Goal: Task Accomplishment & Management: Manage account settings

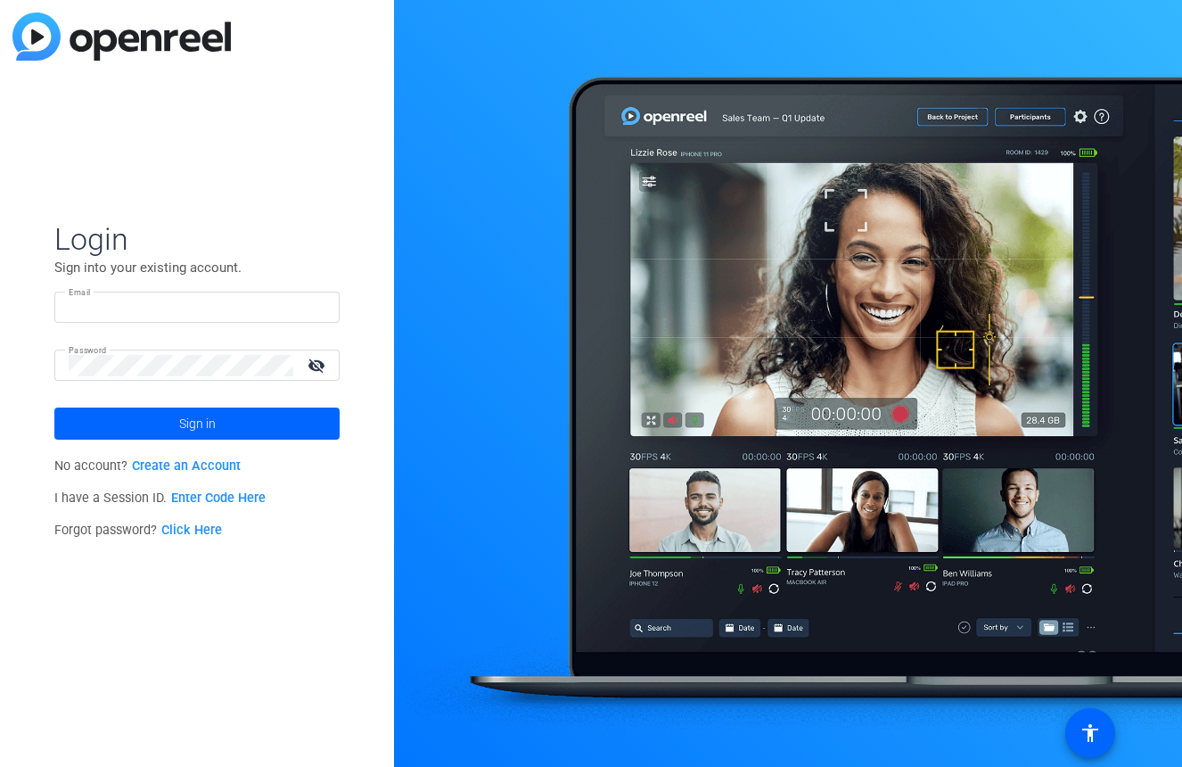
type input "[EMAIL_ADDRESS][DOMAIN_NAME]"
click at [319, 365] on mat-icon "visibility_off" at bounding box center [318, 365] width 43 height 26
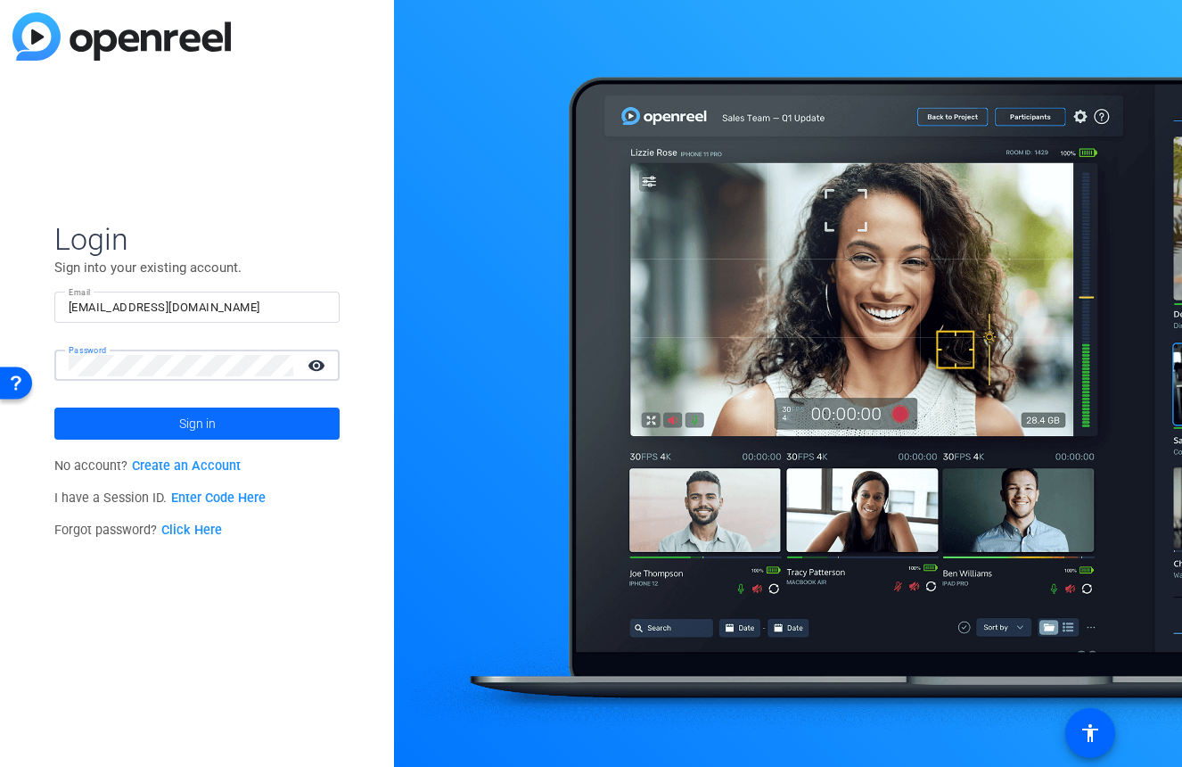
click at [120, 429] on span at bounding box center [196, 423] width 285 height 43
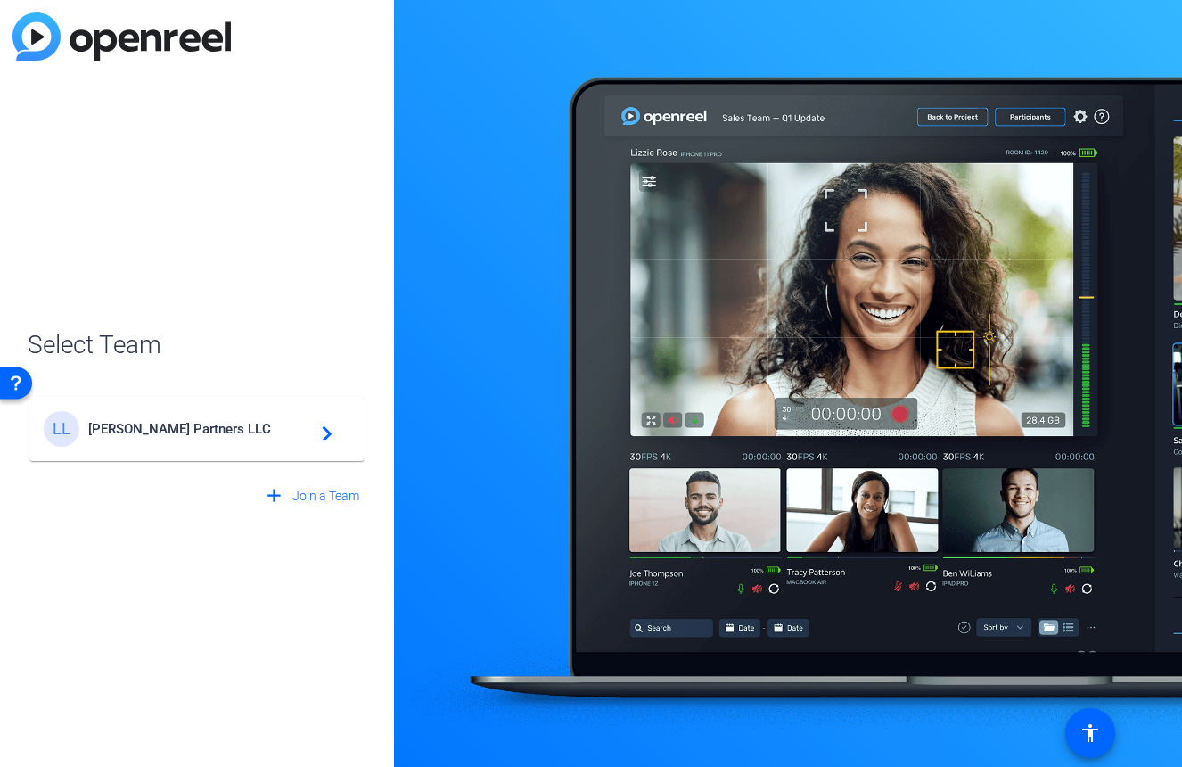
click at [222, 428] on span "[PERSON_NAME] Partners LLC" at bounding box center [199, 429] width 223 height 16
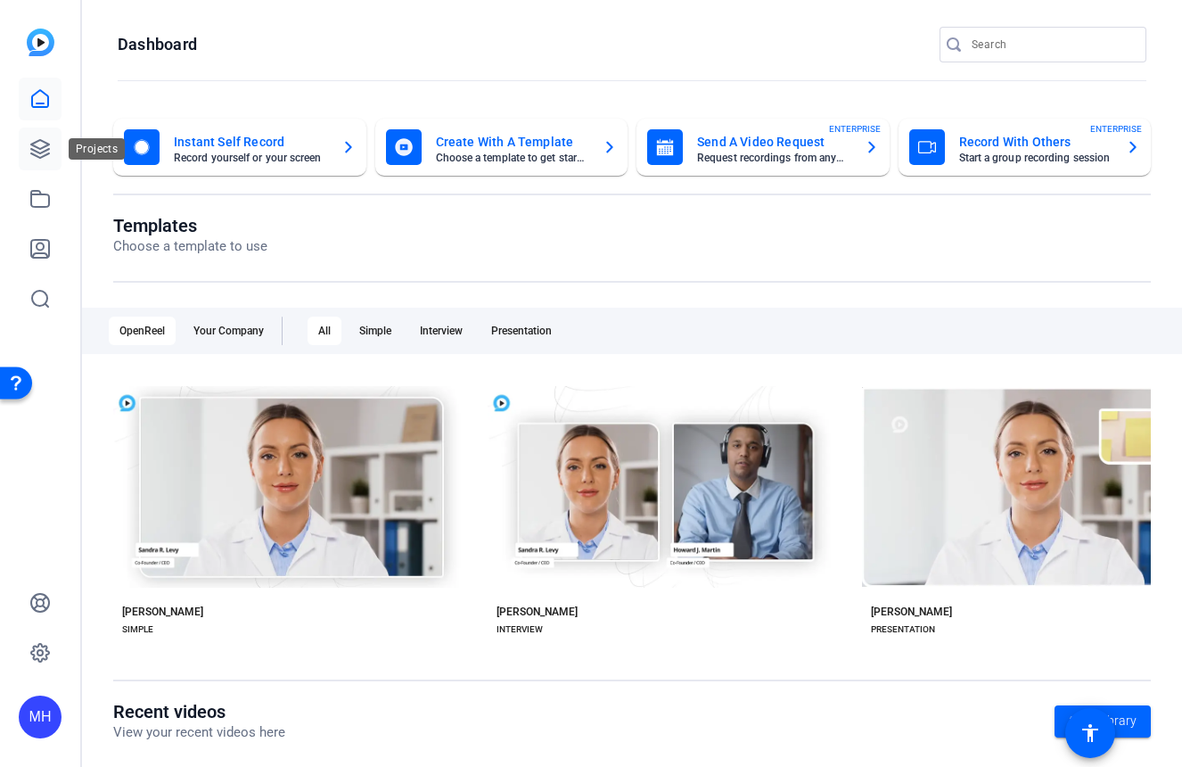
click at [33, 152] on icon at bounding box center [39, 148] width 21 height 21
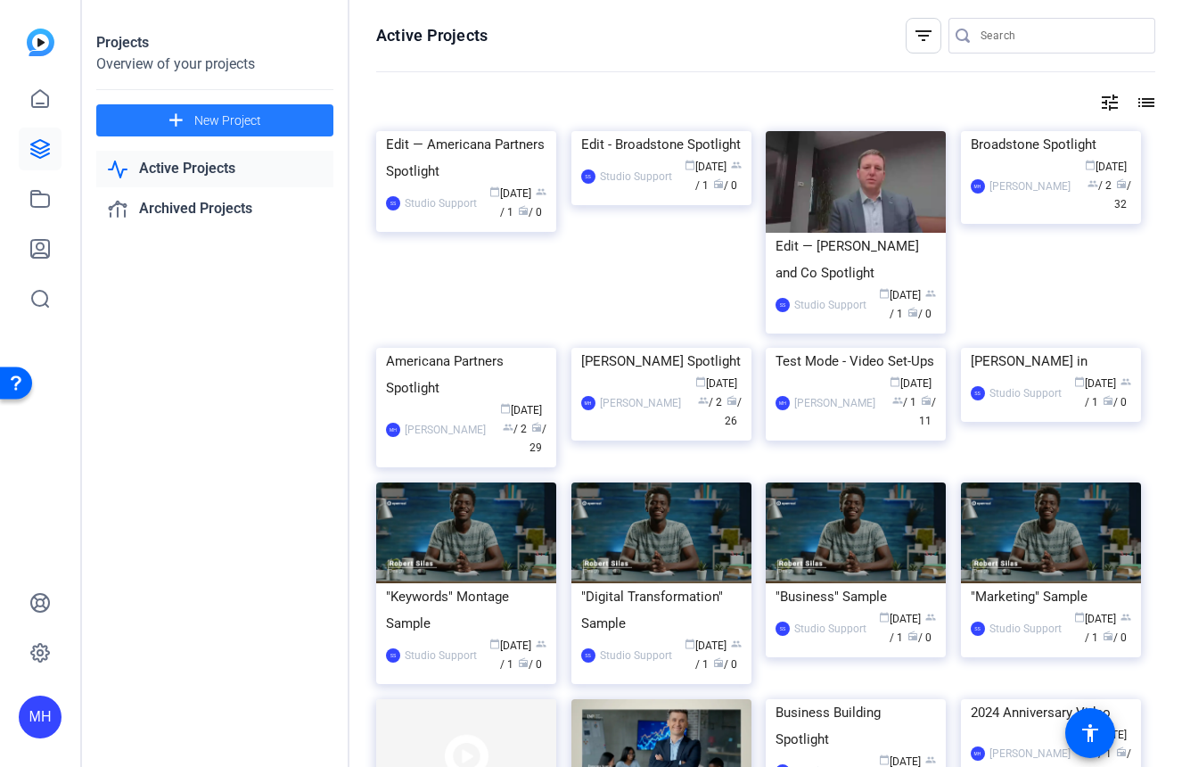
click at [214, 119] on span "New Project" at bounding box center [227, 120] width 67 height 19
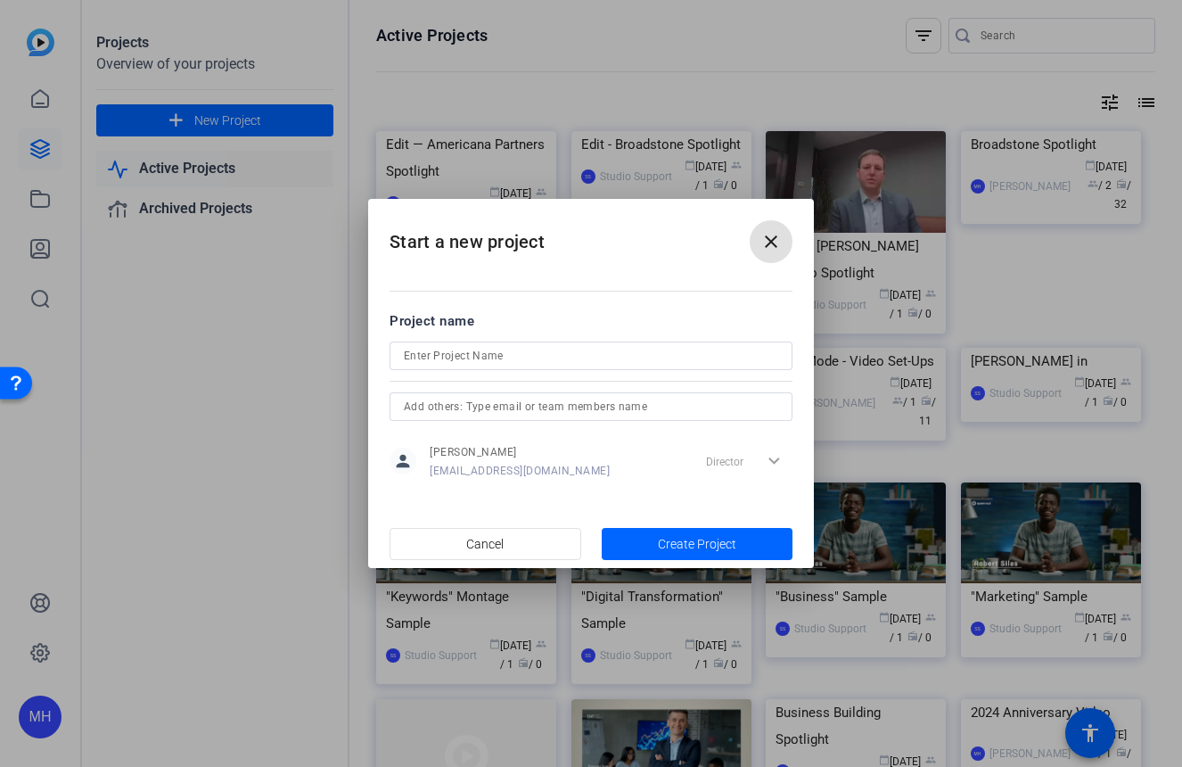
click at [451, 355] on input at bounding box center [591, 355] width 374 height 21
type input "LMP Teach & AI 2025"
click at [664, 540] on span "Create Project" at bounding box center [697, 544] width 78 height 19
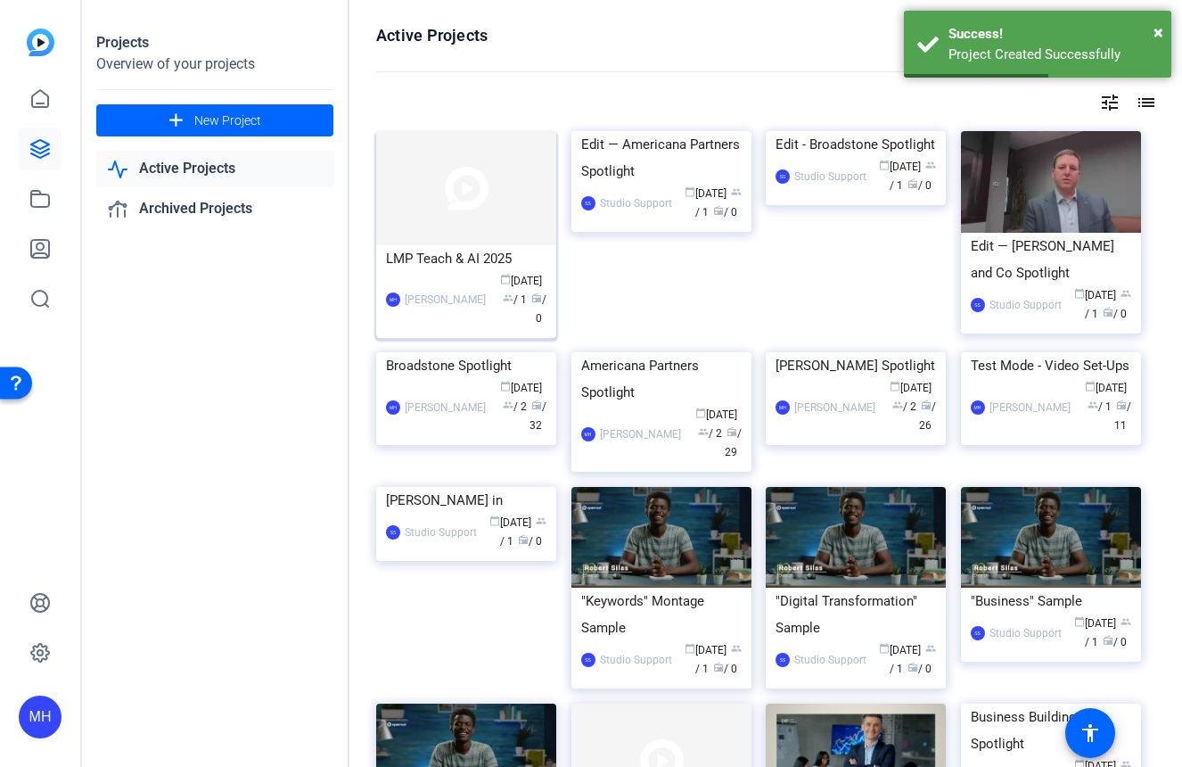
click at [471, 200] on img at bounding box center [466, 188] width 180 height 114
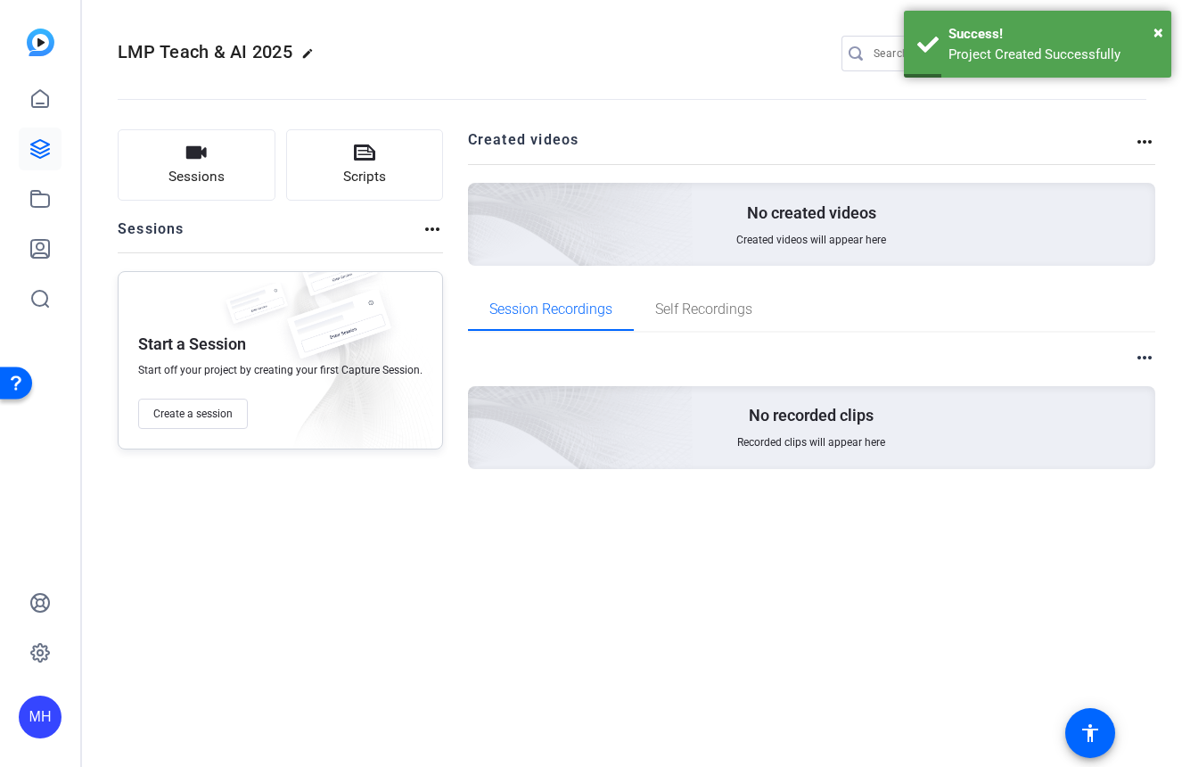
click at [310, 54] on mat-icon "edit" at bounding box center [311, 57] width 21 height 21
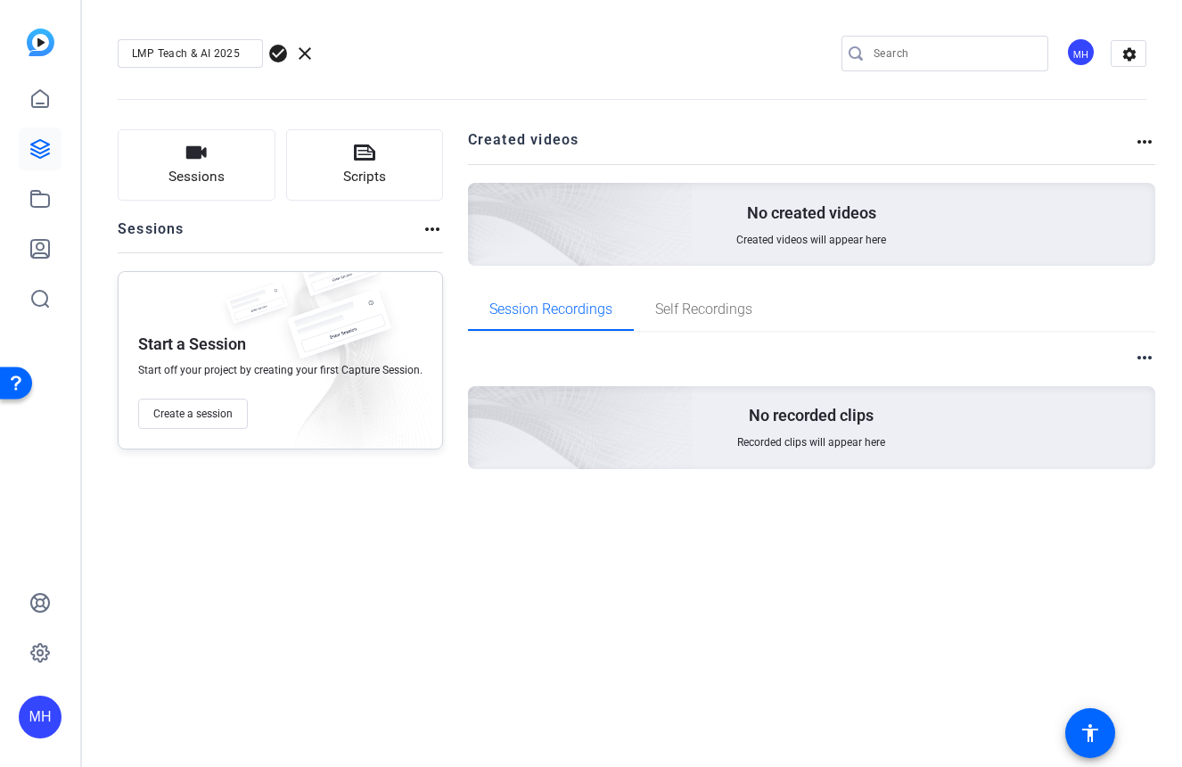
click at [174, 53] on input "LMP Teach & AI 2025" at bounding box center [190, 53] width 117 height 21
type input "LMP Tech & AI 2025"
click at [282, 49] on span "check_circle" at bounding box center [277, 53] width 21 height 21
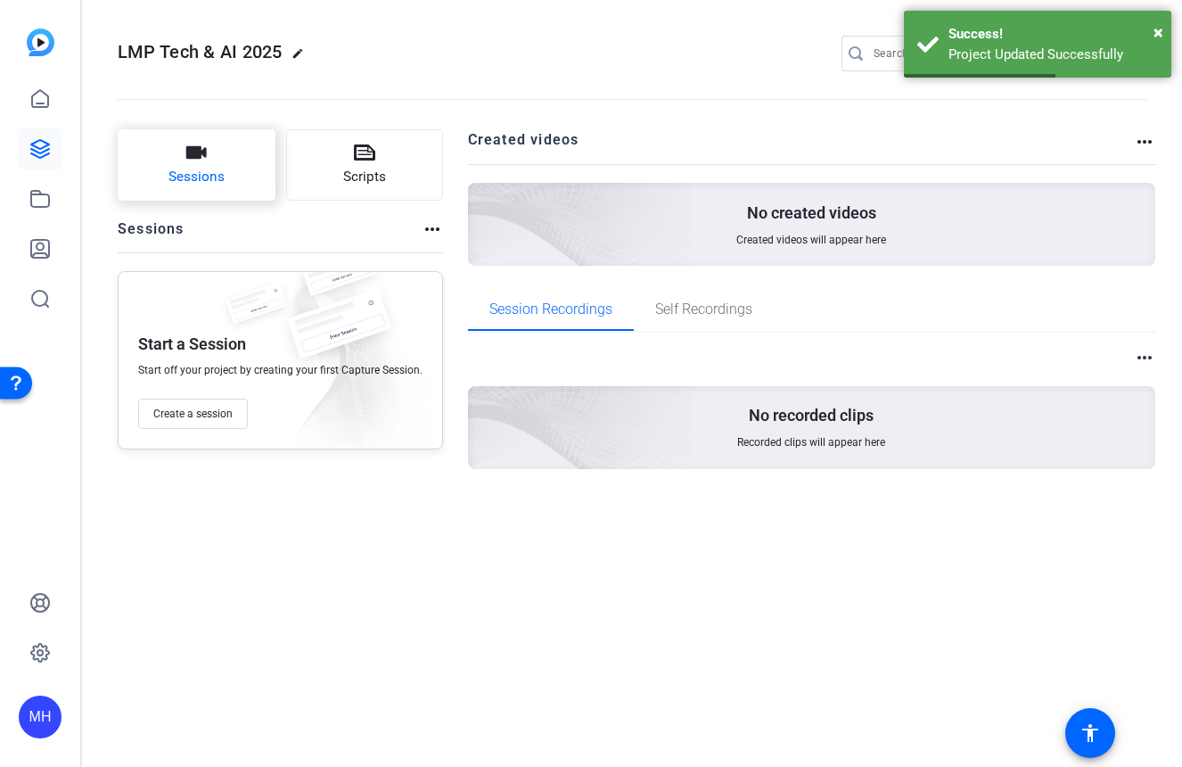
click at [177, 169] on span "Sessions" at bounding box center [197, 177] width 56 height 21
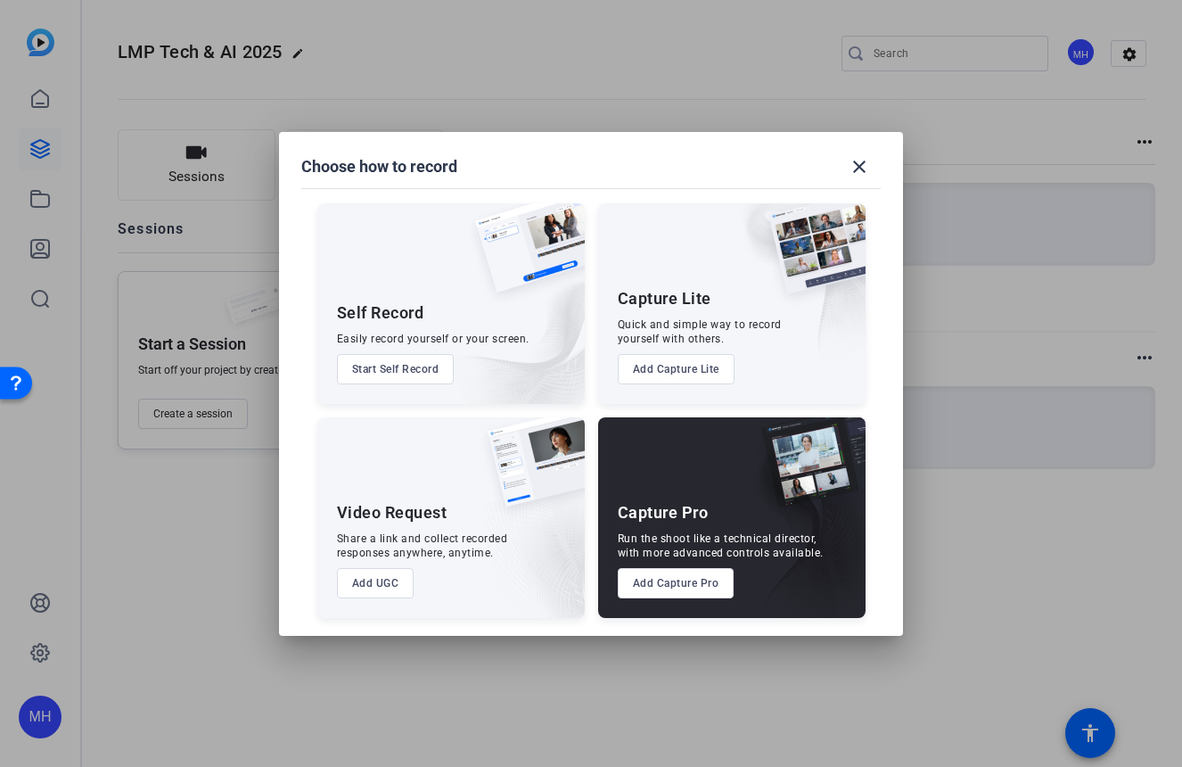
click at [672, 580] on button "Add Capture Pro" at bounding box center [676, 583] width 117 height 30
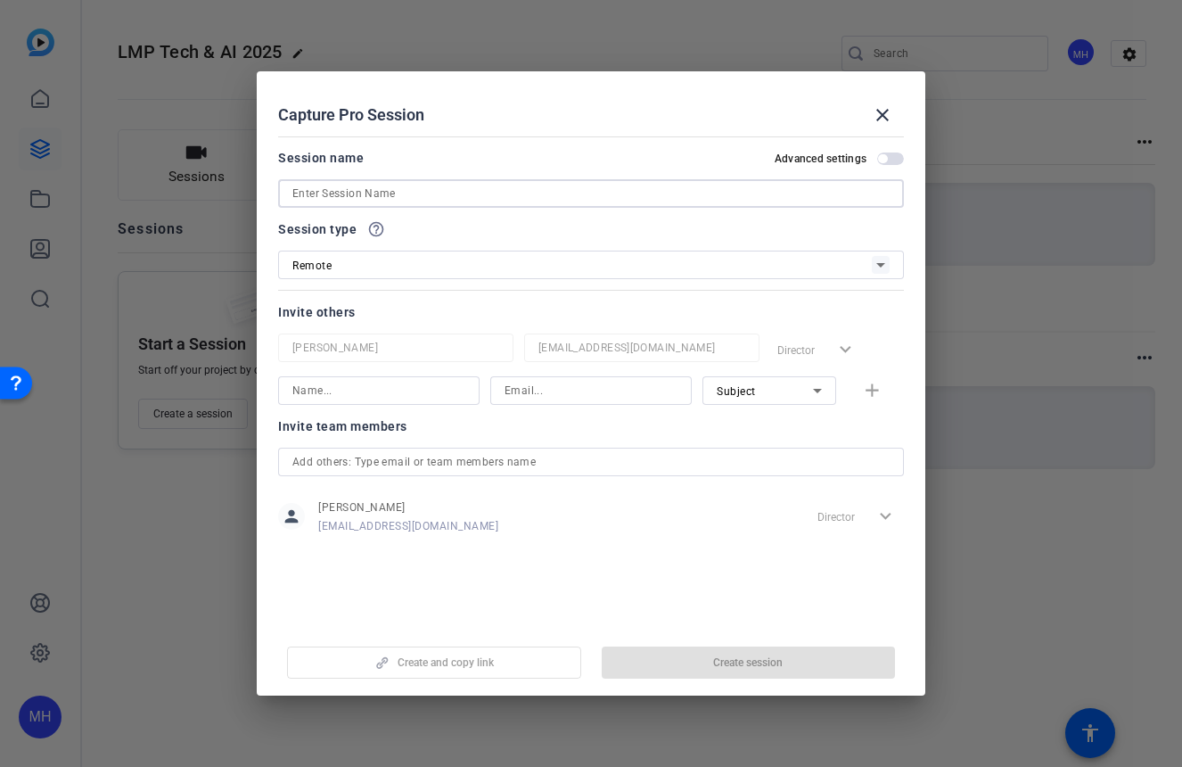
click at [350, 193] on input at bounding box center [590, 193] width 597 height 21
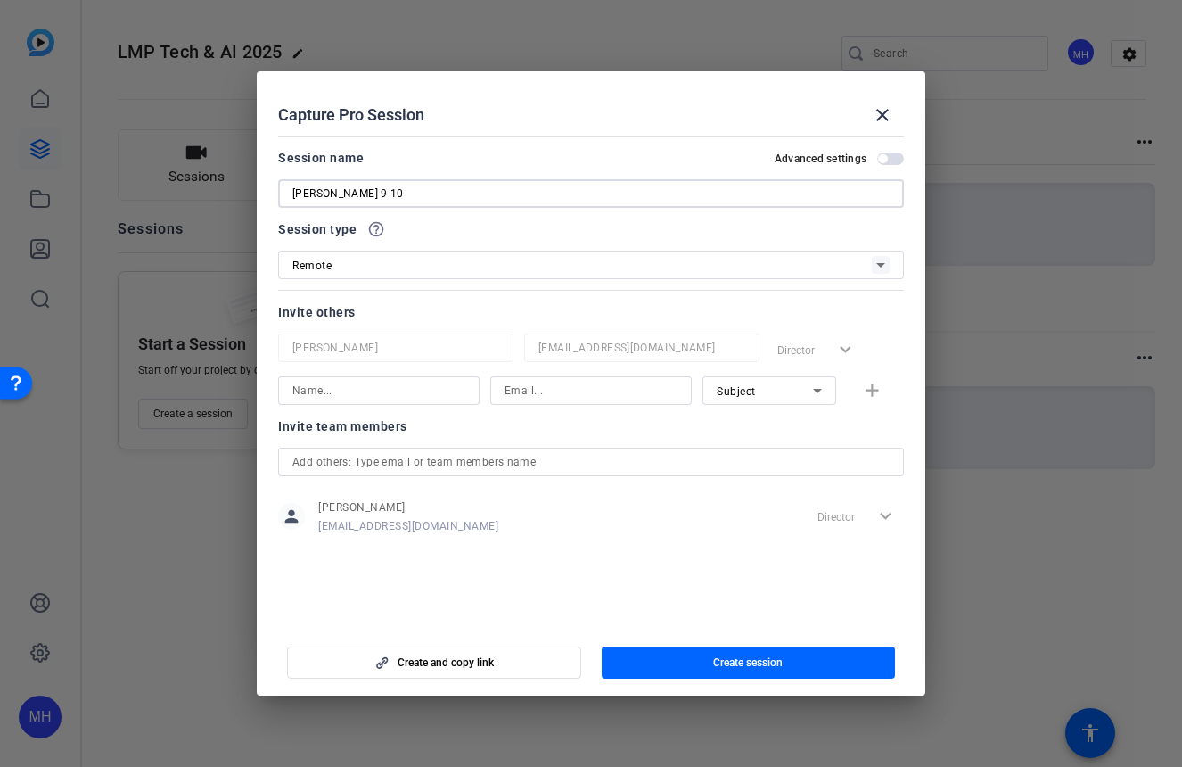
type input "[PERSON_NAME] 9-10"
click at [369, 259] on div "Remote" at bounding box center [582, 265] width 580 height 22
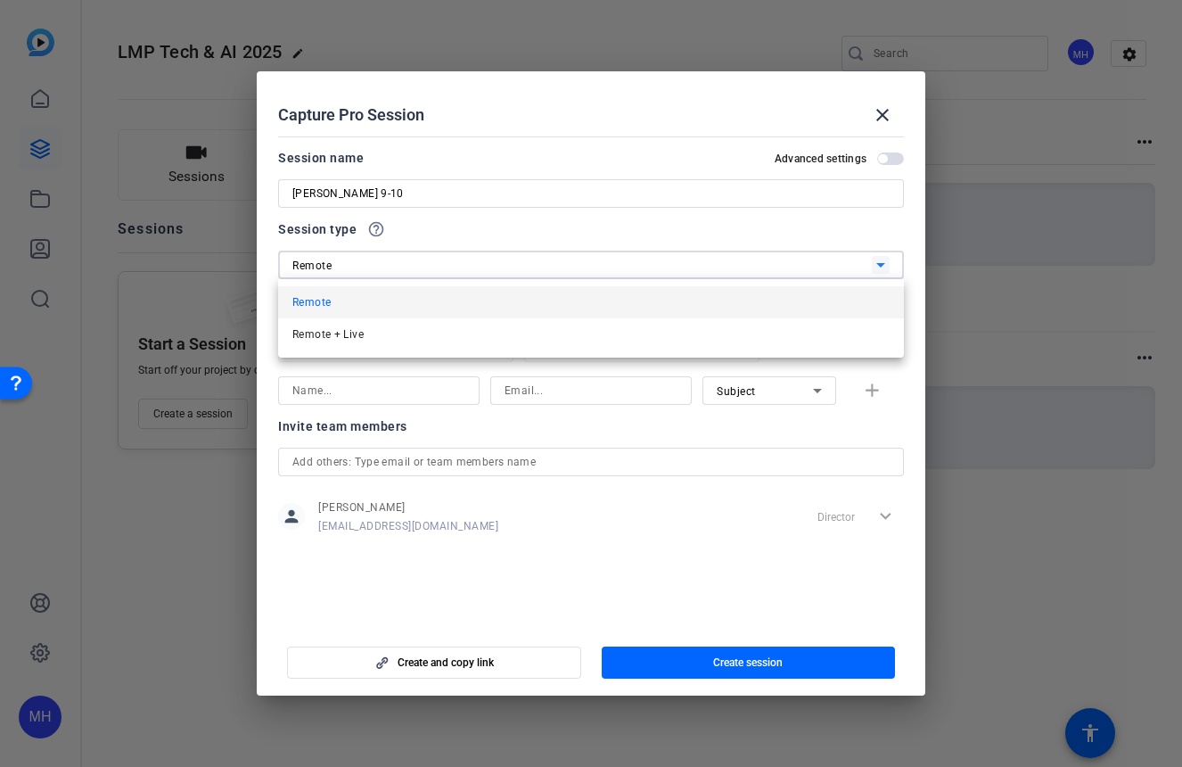
click at [369, 259] on div at bounding box center [591, 383] width 1182 height 767
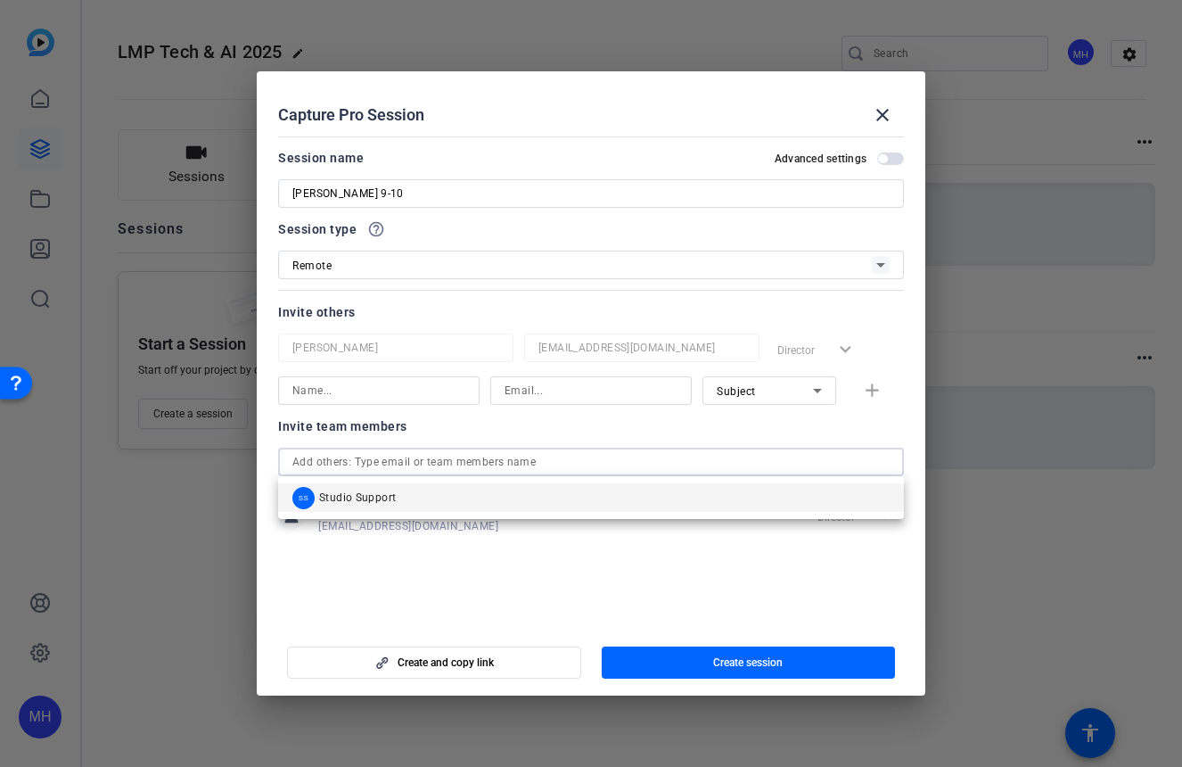
click at [437, 463] on input "text" at bounding box center [590, 461] width 597 height 21
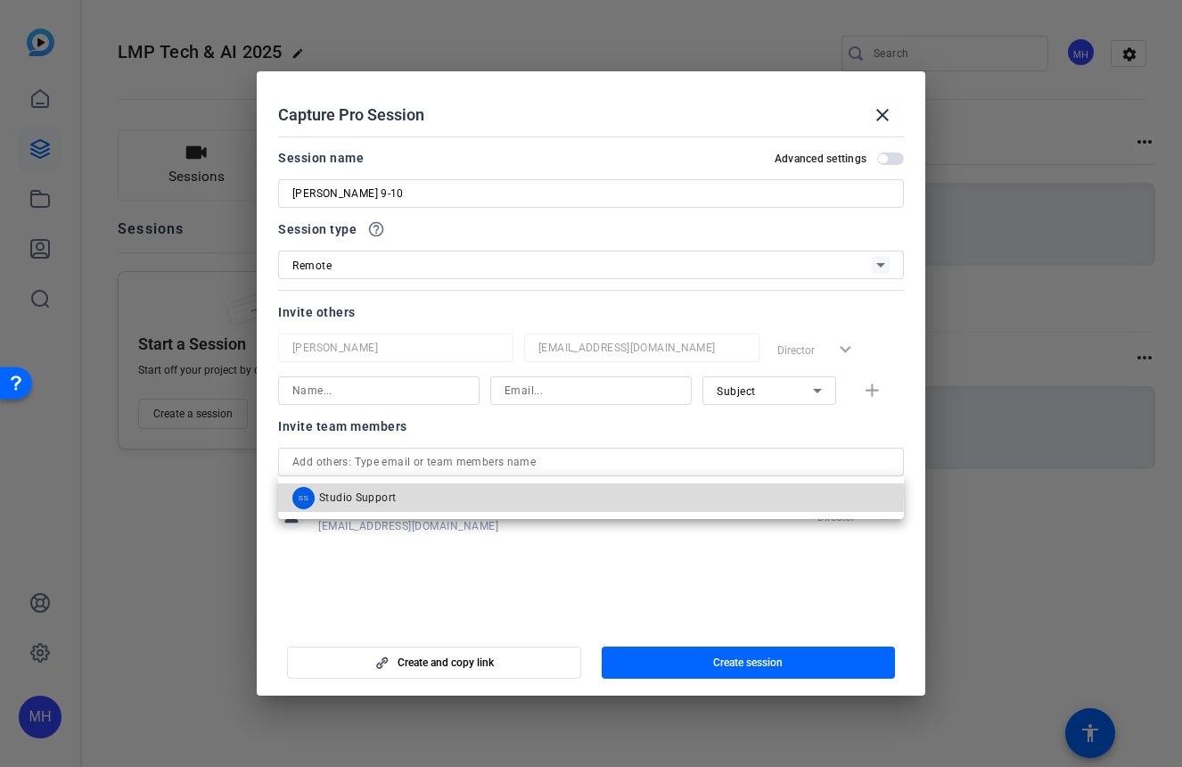
click at [395, 494] on mat-option "SS Studio Support" at bounding box center [591, 497] width 626 height 29
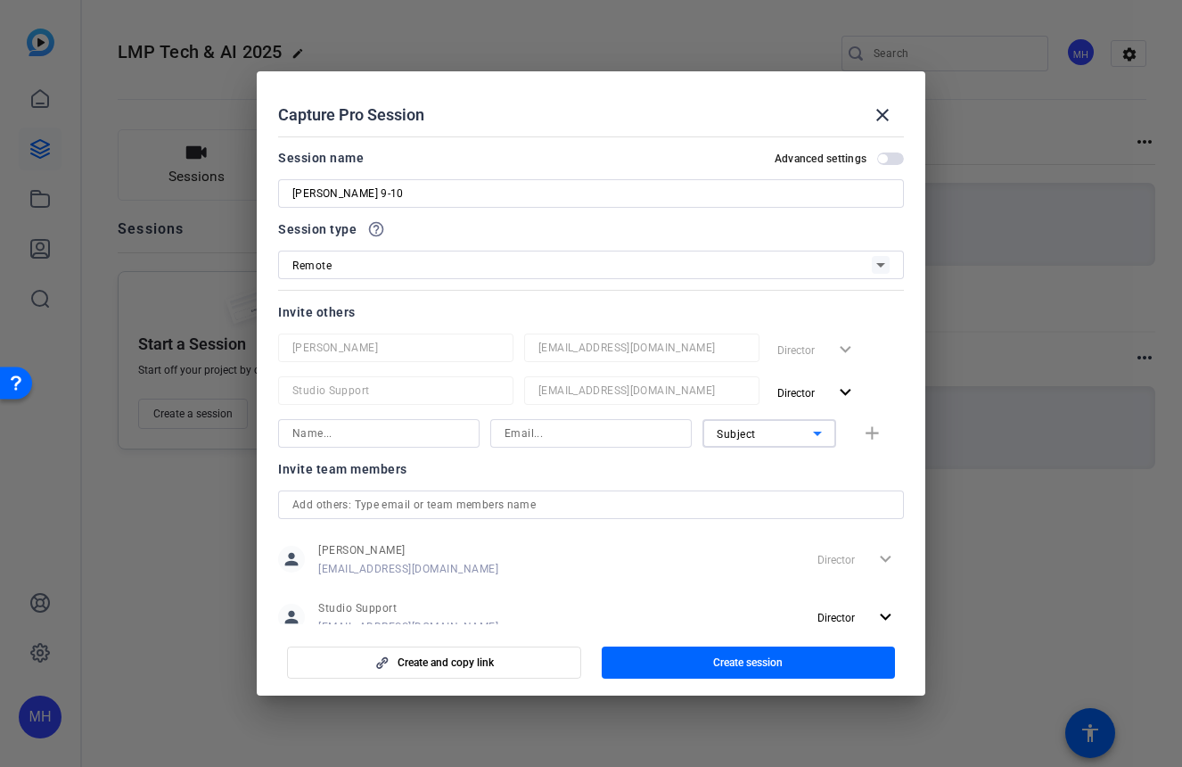
click at [733, 436] on span "Subject" at bounding box center [736, 434] width 39 height 12
click at [383, 440] on div at bounding box center [591, 383] width 1182 height 767
click at [373, 435] on input at bounding box center [378, 433] width 173 height 21
type input "[PERSON_NAME]"
type input "[EMAIL_ADDRESS][DOMAIN_NAME]"
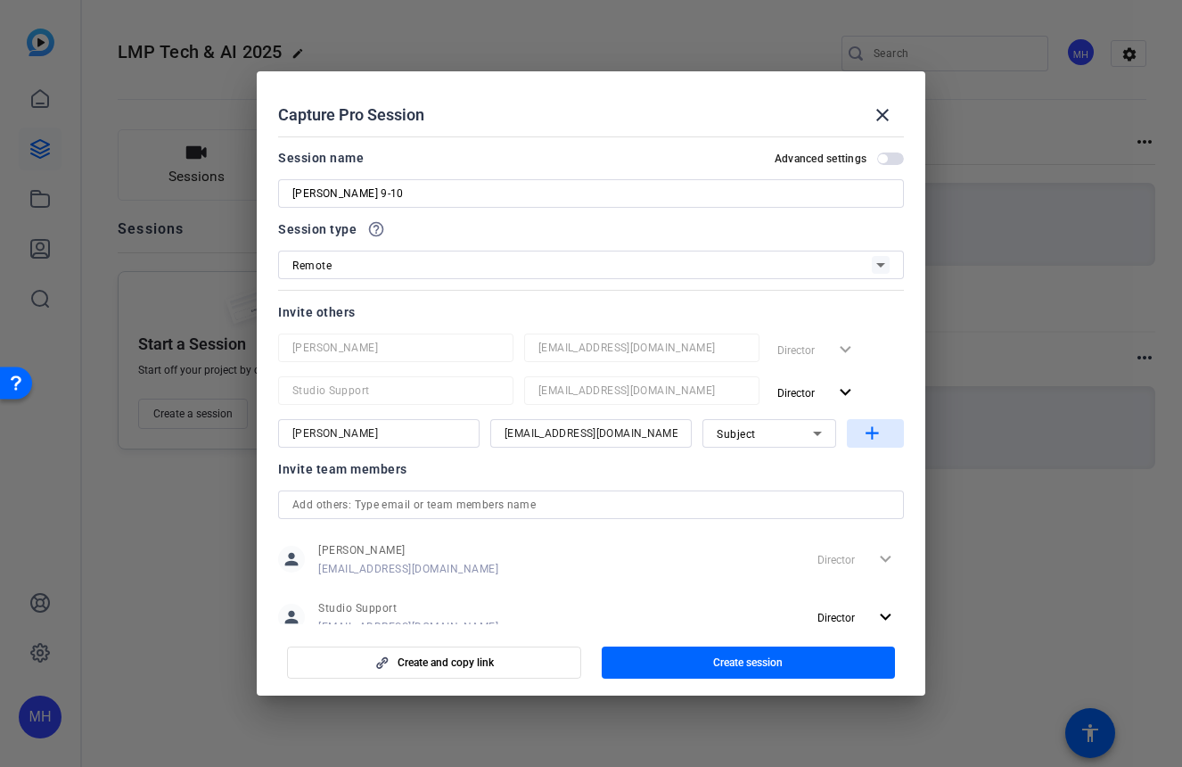
click at [861, 437] on mat-icon "add" at bounding box center [872, 434] width 22 height 22
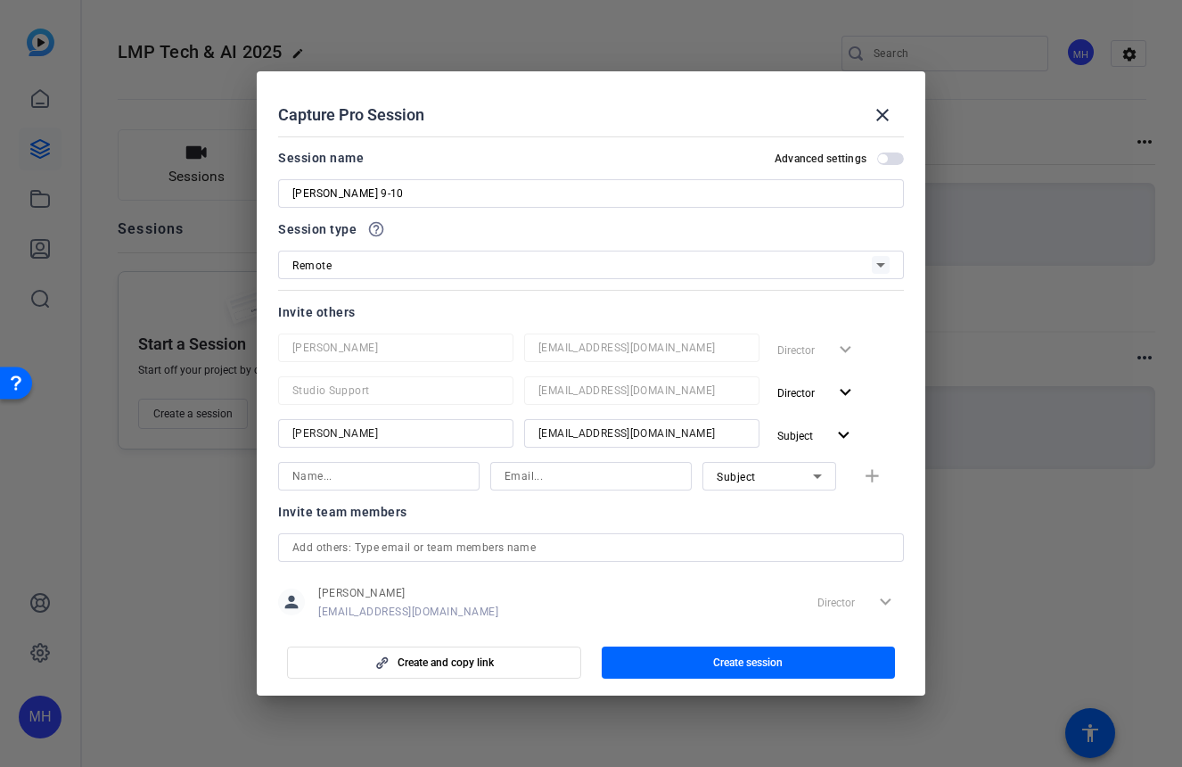
click at [408, 480] on input at bounding box center [378, 475] width 173 height 21
type input "[PERSON_NAME] iPhone"
type input "[EMAIL_ADDRESS][DOMAIN_NAME]"
click at [751, 478] on div "Subject" at bounding box center [765, 476] width 96 height 22
click at [751, 478] on div at bounding box center [591, 383] width 1182 height 767
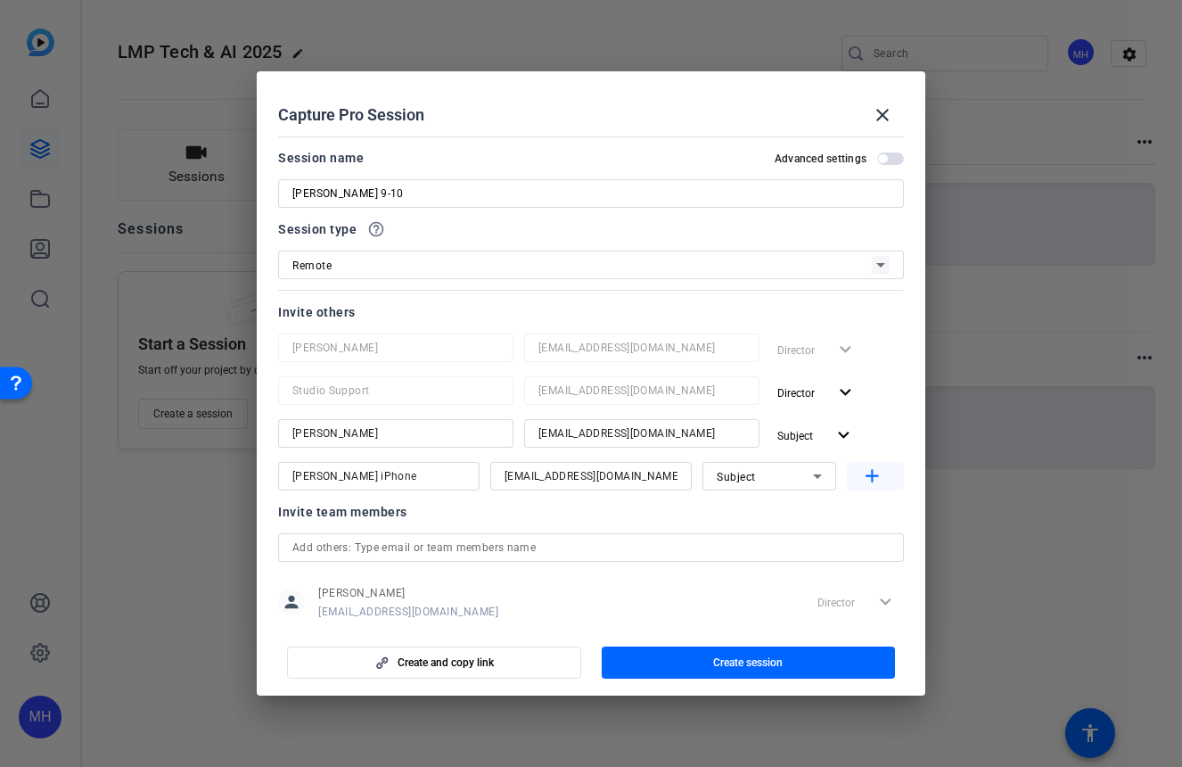
click at [864, 473] on mat-icon "add" at bounding box center [872, 476] width 22 height 22
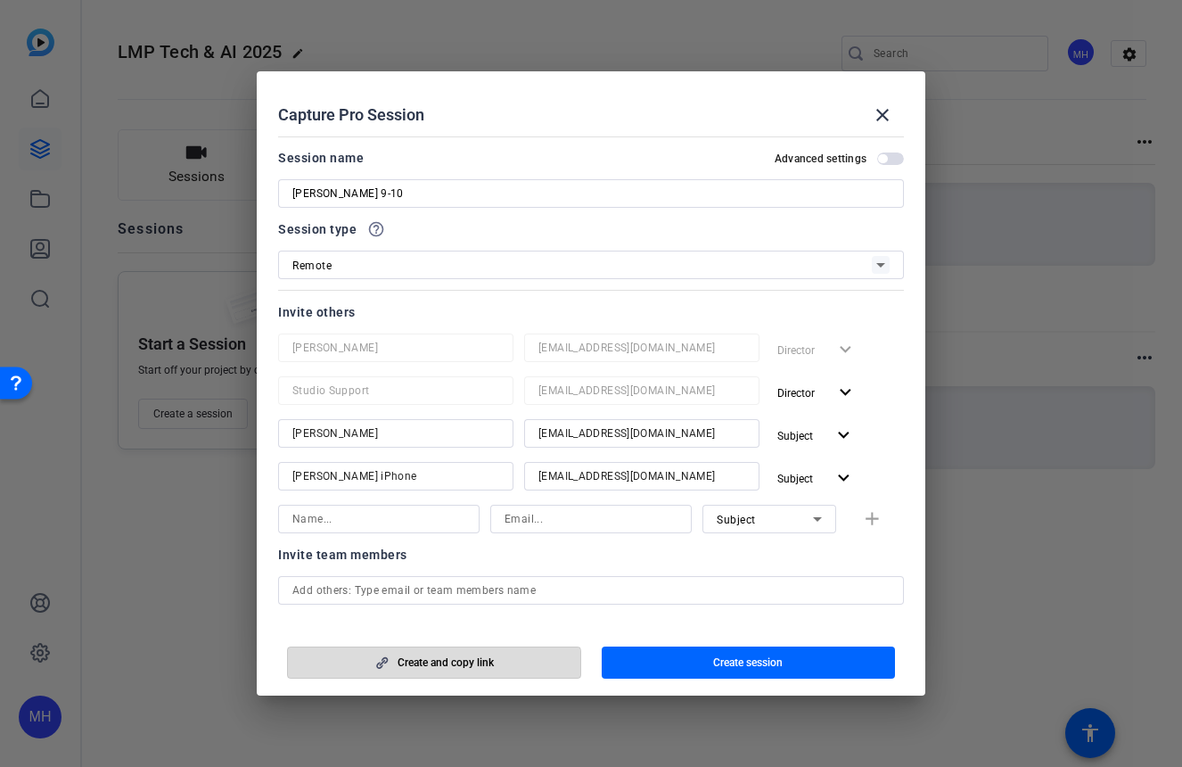
click at [428, 668] on span "Create and copy link" at bounding box center [446, 662] width 96 height 14
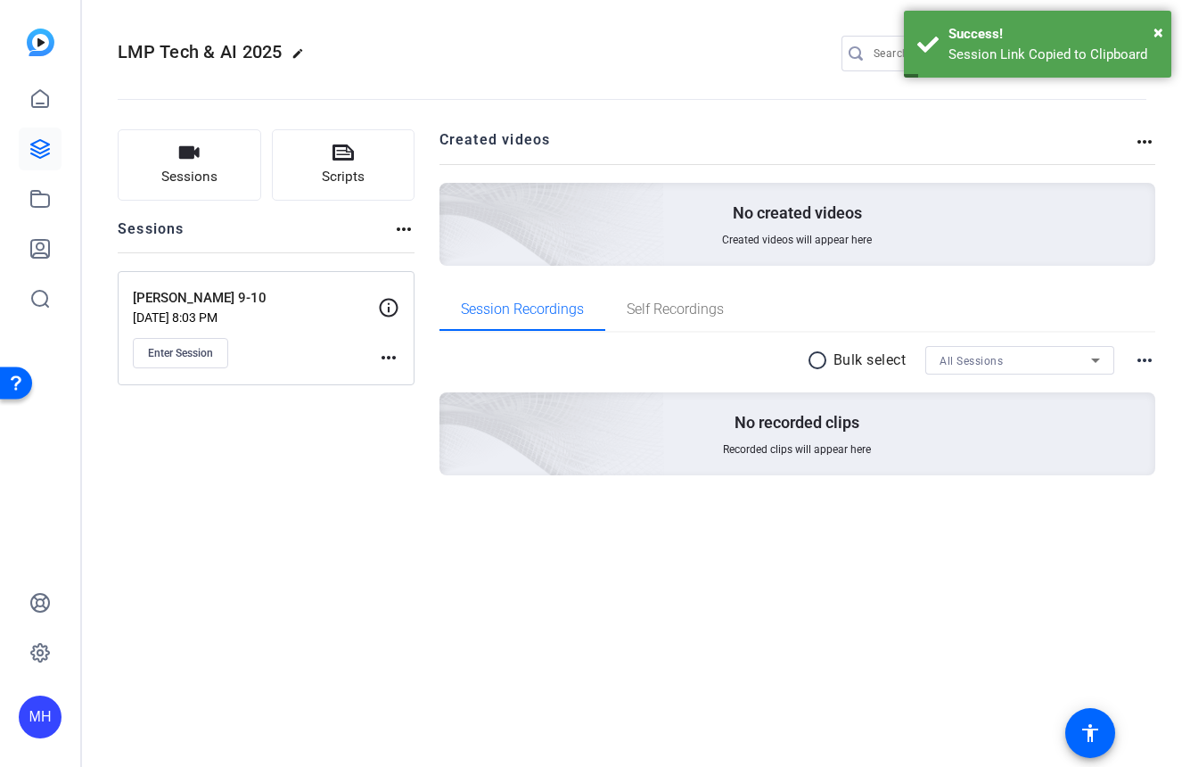
click at [393, 358] on mat-icon "more_horiz" at bounding box center [388, 357] width 21 height 21
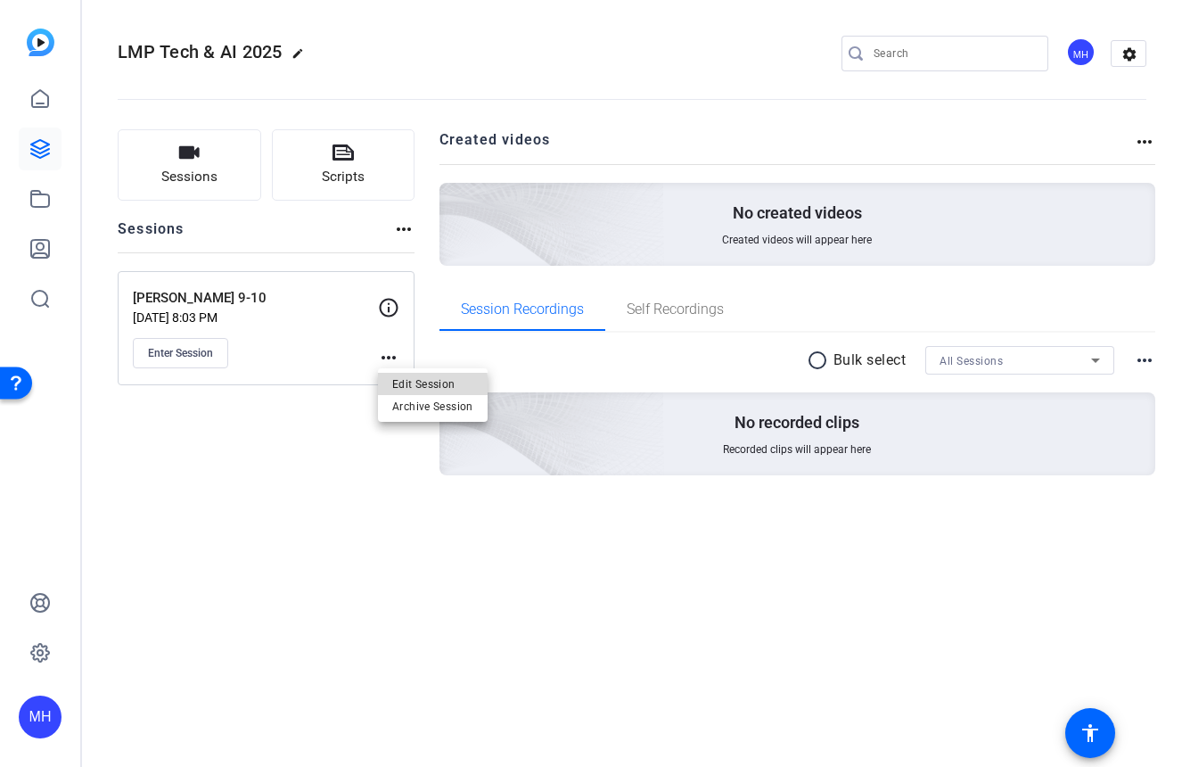
click at [403, 389] on span "Edit Session" at bounding box center [432, 383] width 81 height 21
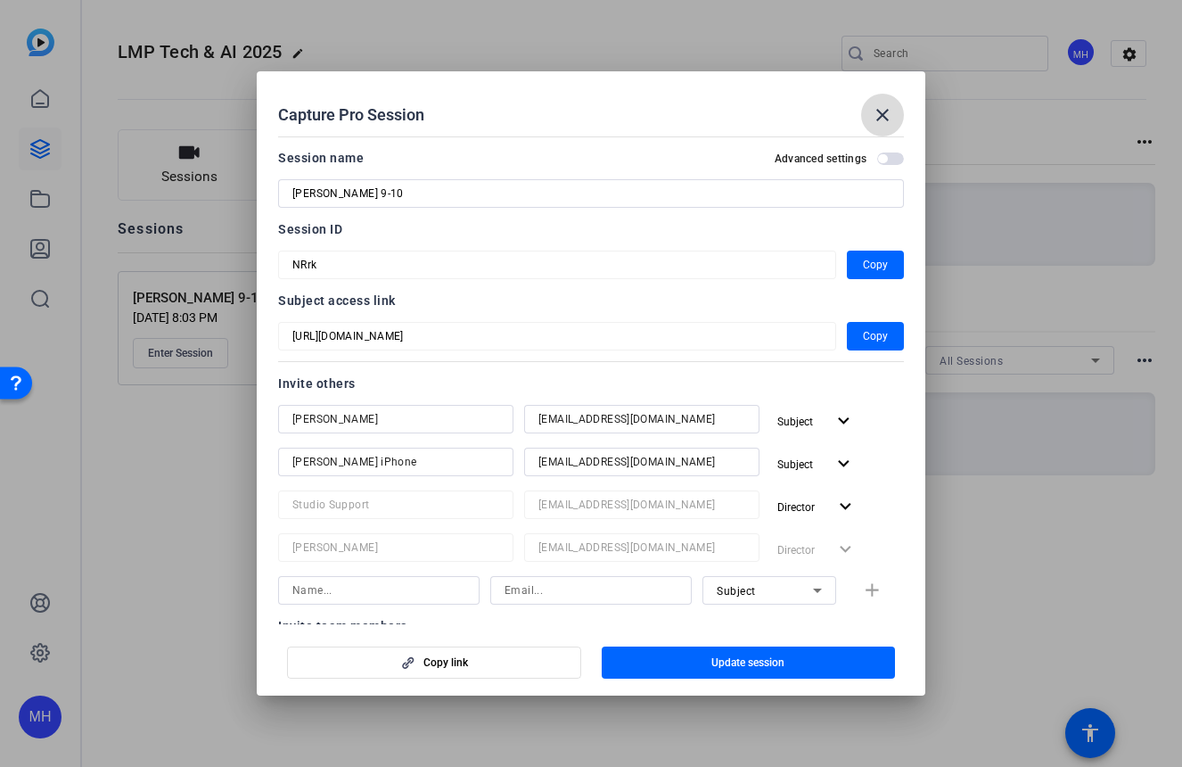
click at [876, 115] on mat-icon "close" at bounding box center [882, 114] width 21 height 21
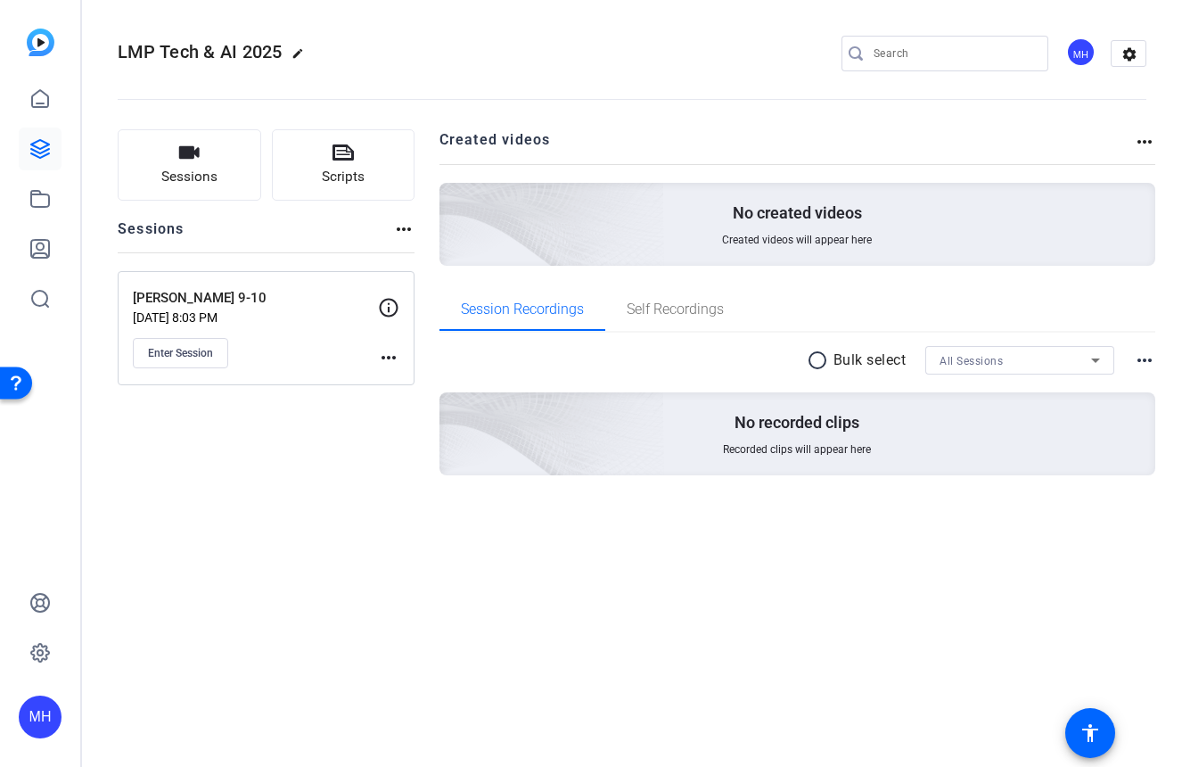
click at [387, 356] on mat-icon "more_horiz" at bounding box center [388, 357] width 21 height 21
click at [400, 382] on span "Edit Session" at bounding box center [432, 383] width 81 height 21
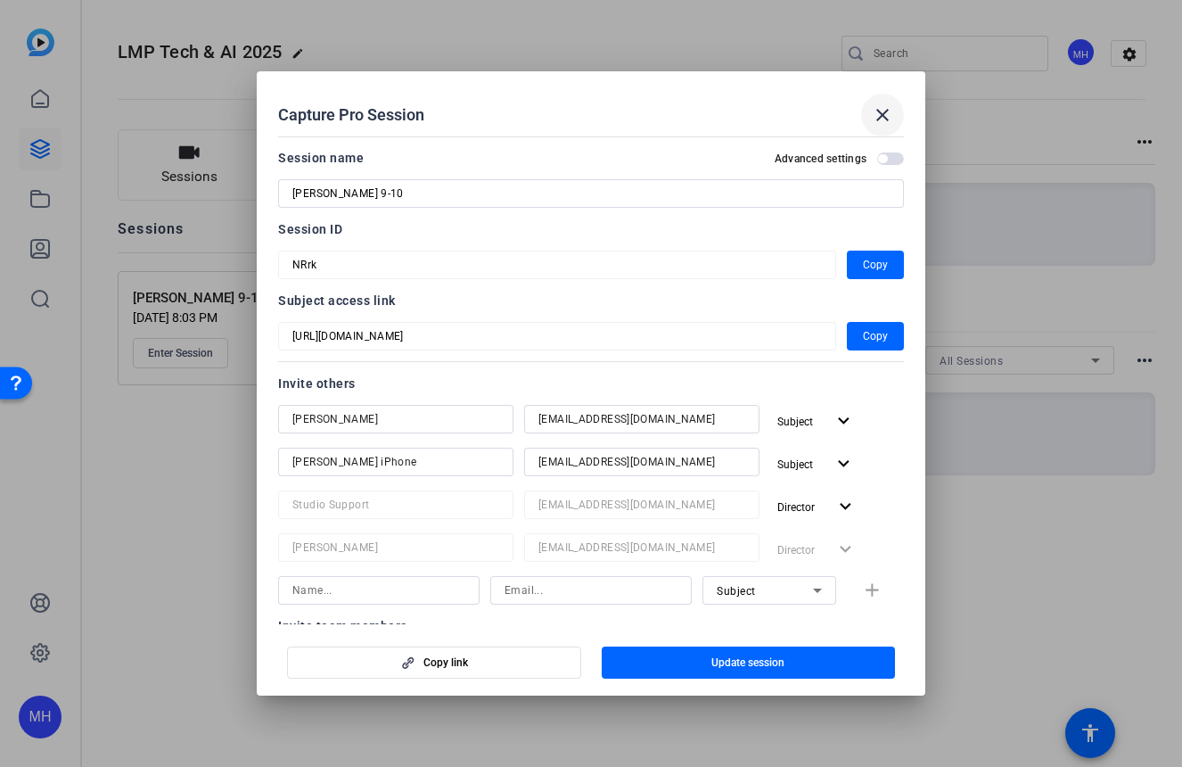
click at [884, 115] on mat-icon "close" at bounding box center [882, 114] width 21 height 21
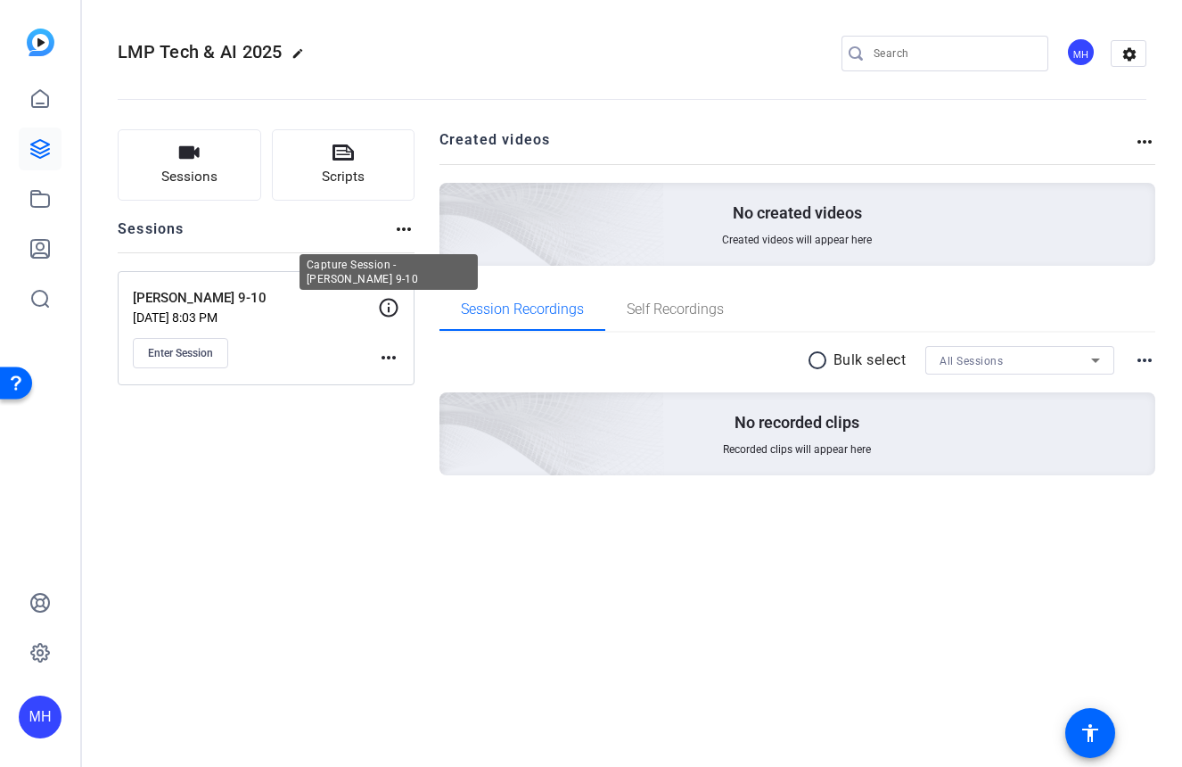
click at [390, 303] on icon at bounding box center [389, 307] width 19 height 19
click at [1124, 61] on mat-icon "settings" at bounding box center [1130, 54] width 36 height 27
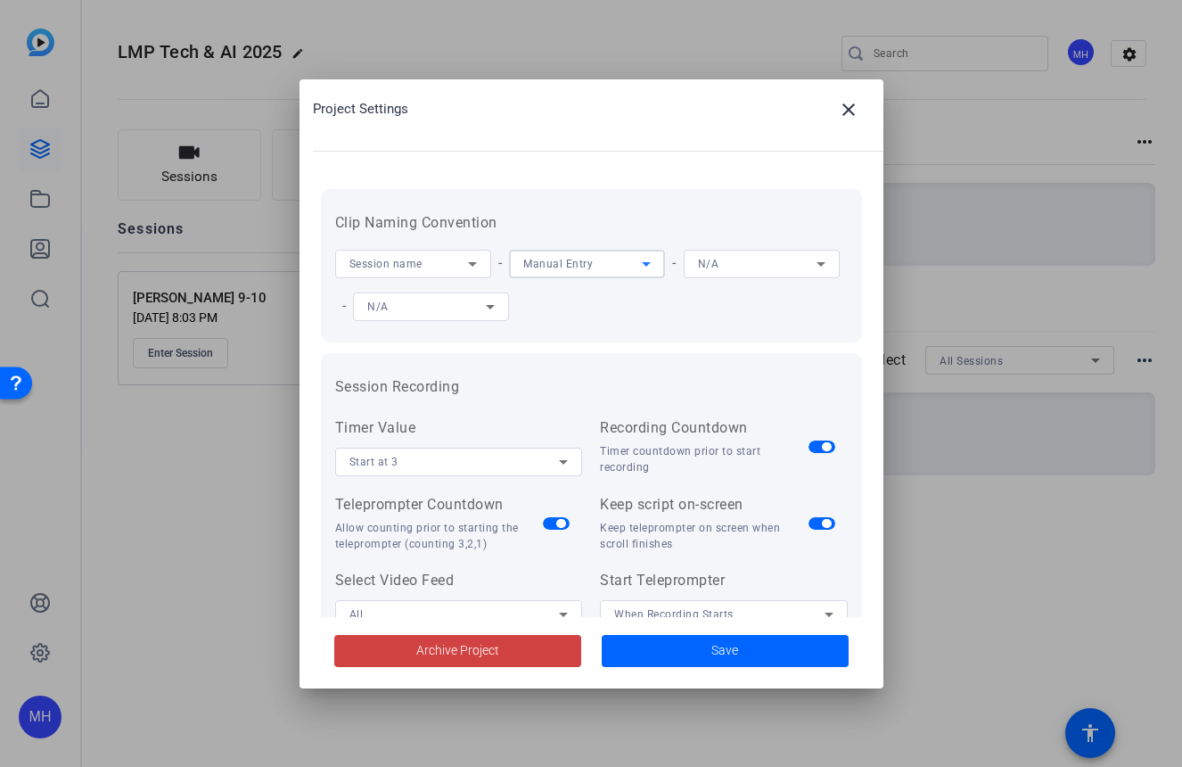
click at [597, 259] on div "Manual Entry" at bounding box center [582, 263] width 119 height 22
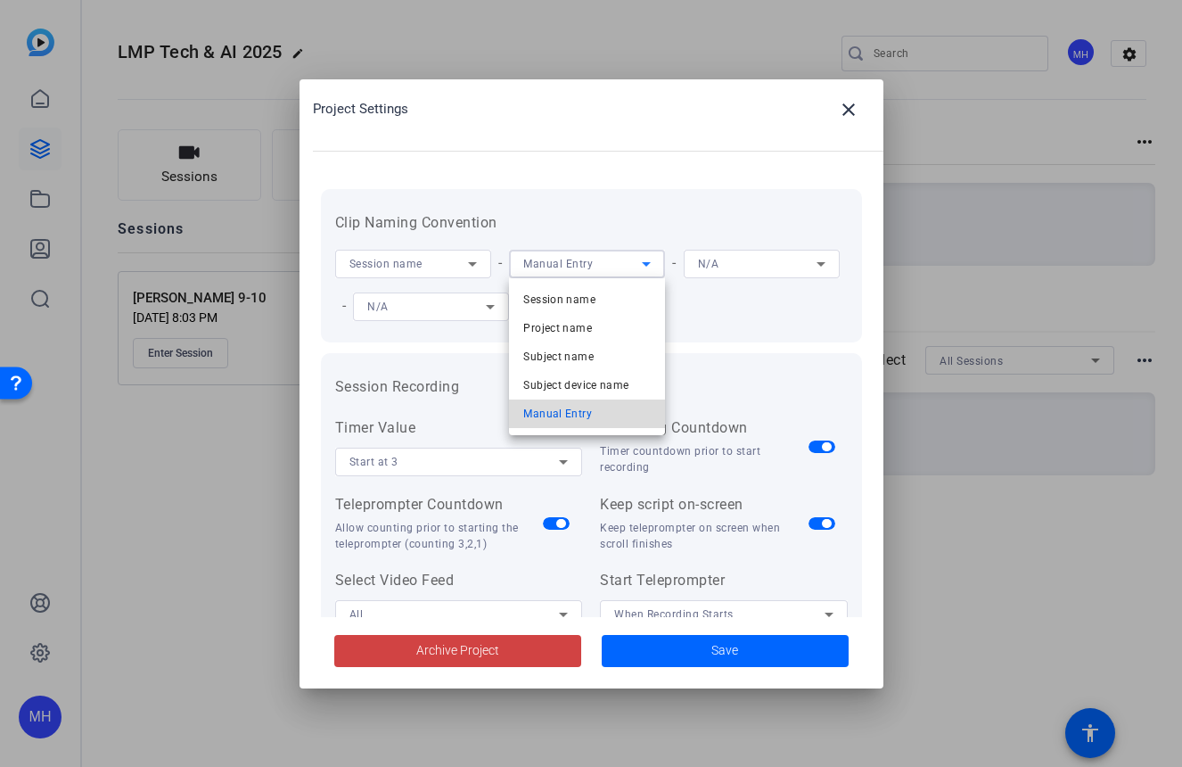
click at [578, 413] on span "Manual Entry" at bounding box center [557, 413] width 69 height 21
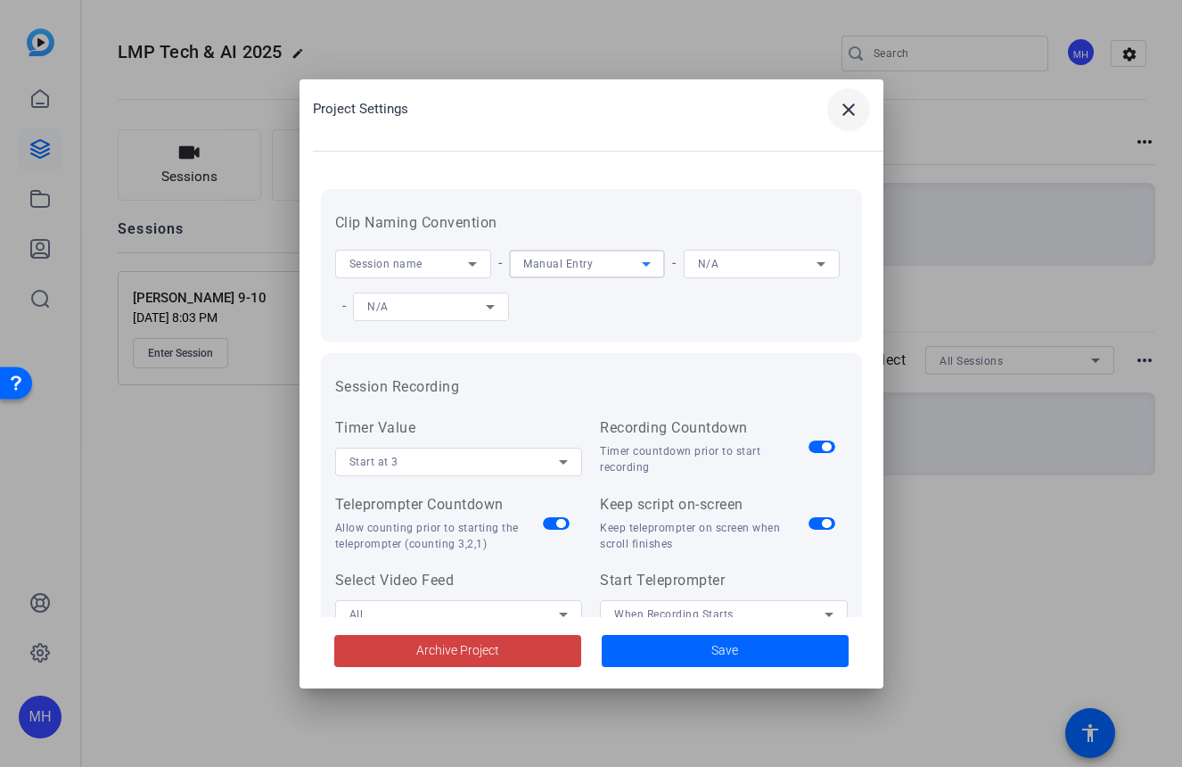
click at [844, 106] on mat-icon "close" at bounding box center [848, 109] width 21 height 21
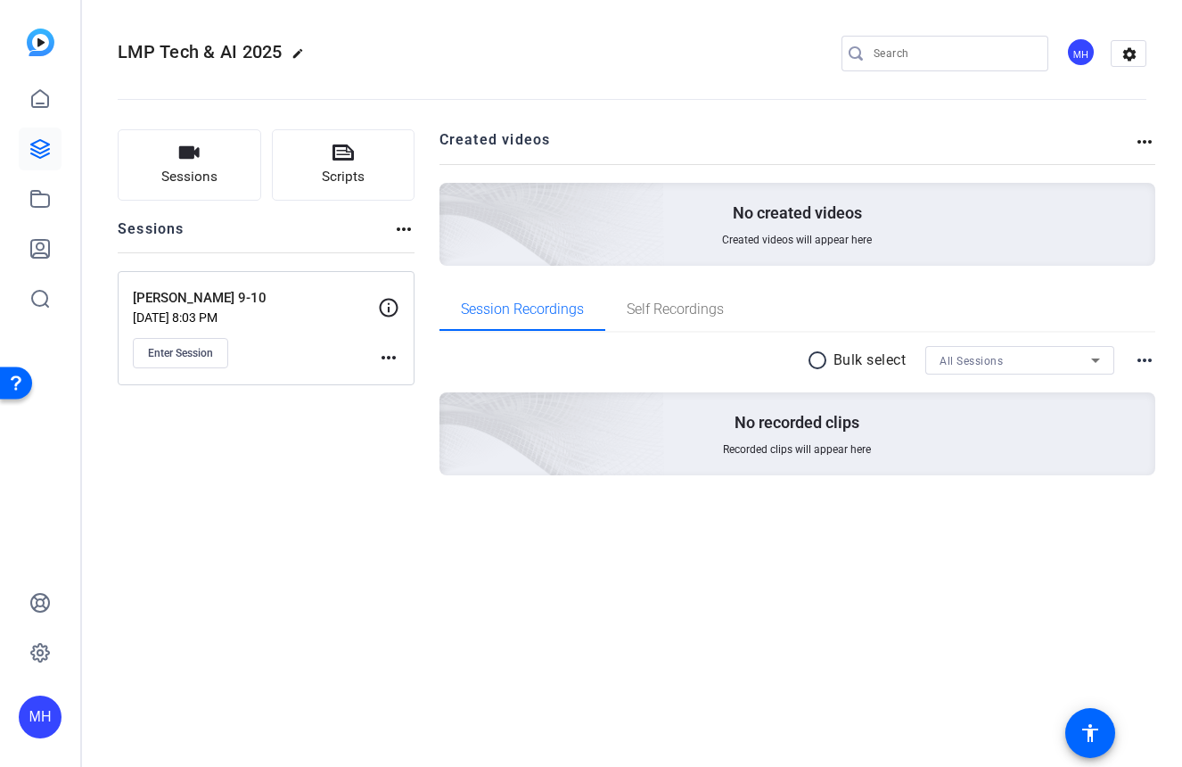
click at [386, 353] on mat-icon "more_horiz" at bounding box center [388, 357] width 21 height 21
click at [410, 387] on span "Edit Session" at bounding box center [432, 383] width 81 height 21
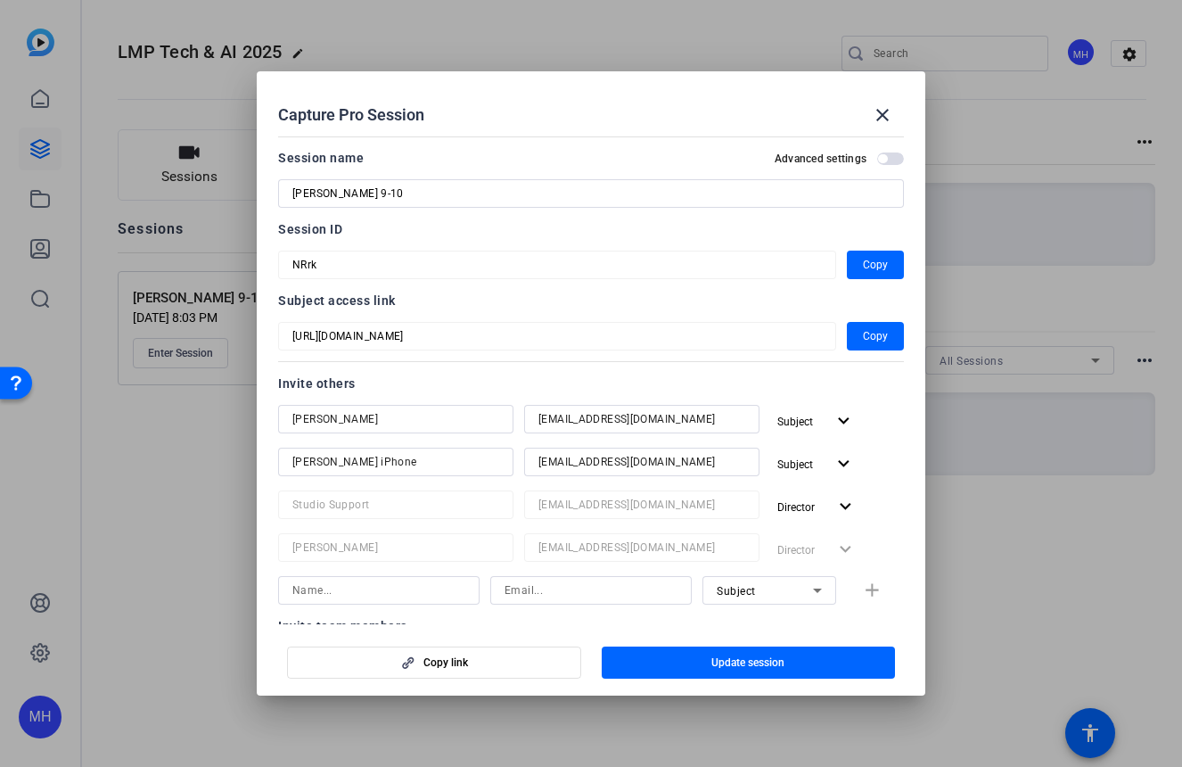
click at [882, 160] on span "button" at bounding box center [890, 158] width 27 height 12
click at [877, 155] on span "button" at bounding box center [890, 158] width 27 height 12
click at [883, 105] on mat-icon "close" at bounding box center [882, 114] width 21 height 21
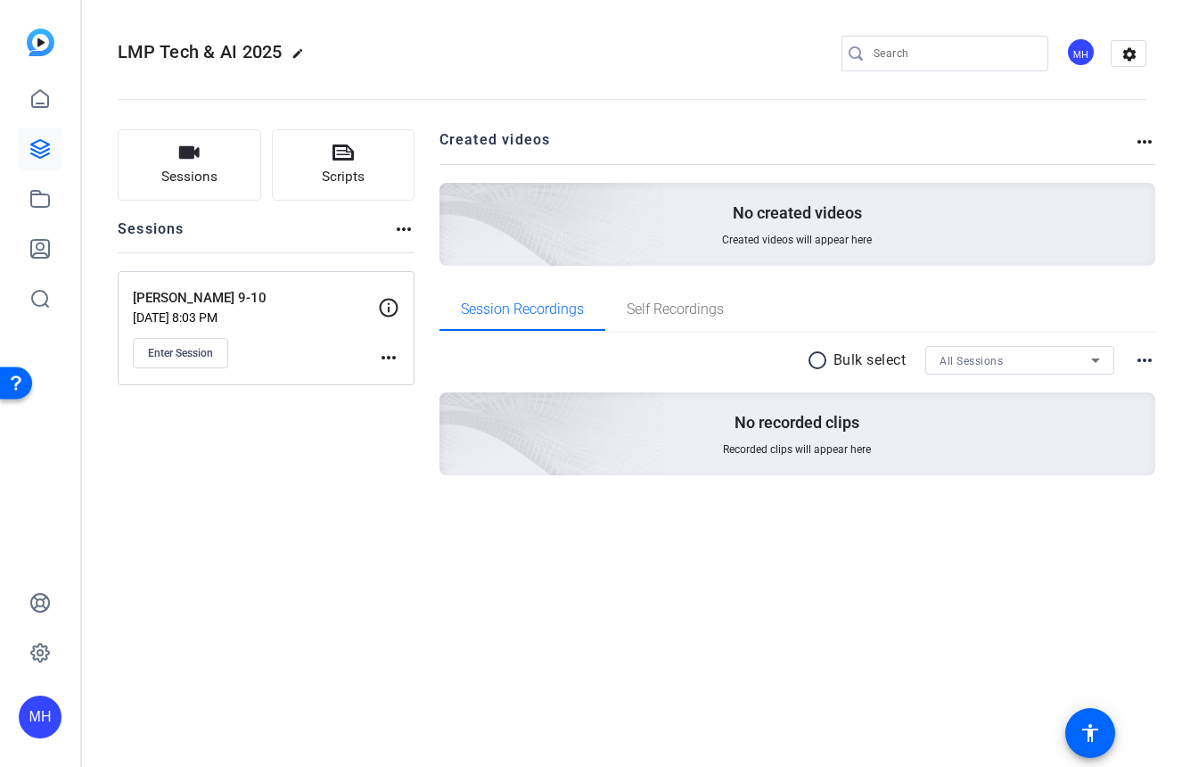
click at [394, 358] on mat-icon "more_horiz" at bounding box center [388, 357] width 21 height 21
click at [393, 382] on span "Edit Session" at bounding box center [432, 383] width 81 height 21
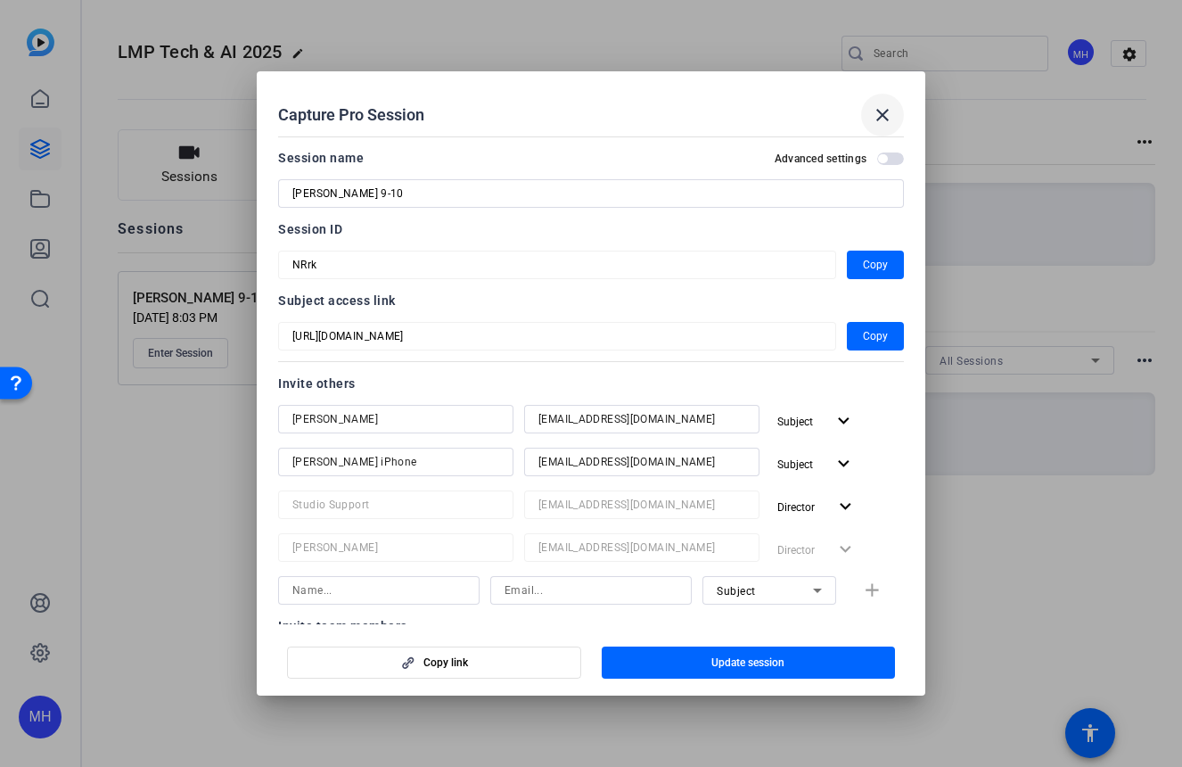
click at [880, 114] on mat-icon "close" at bounding box center [882, 114] width 21 height 21
